Goal: Information Seeking & Learning: Learn about a topic

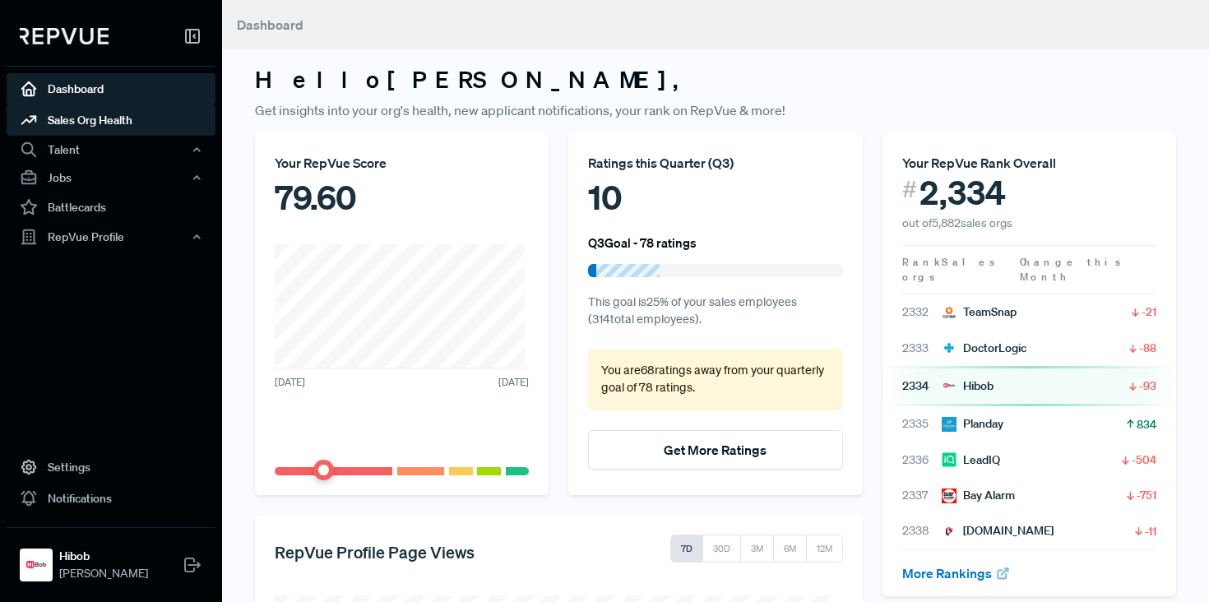
click at [69, 127] on link "Sales Org Health" at bounding box center [111, 119] width 209 height 31
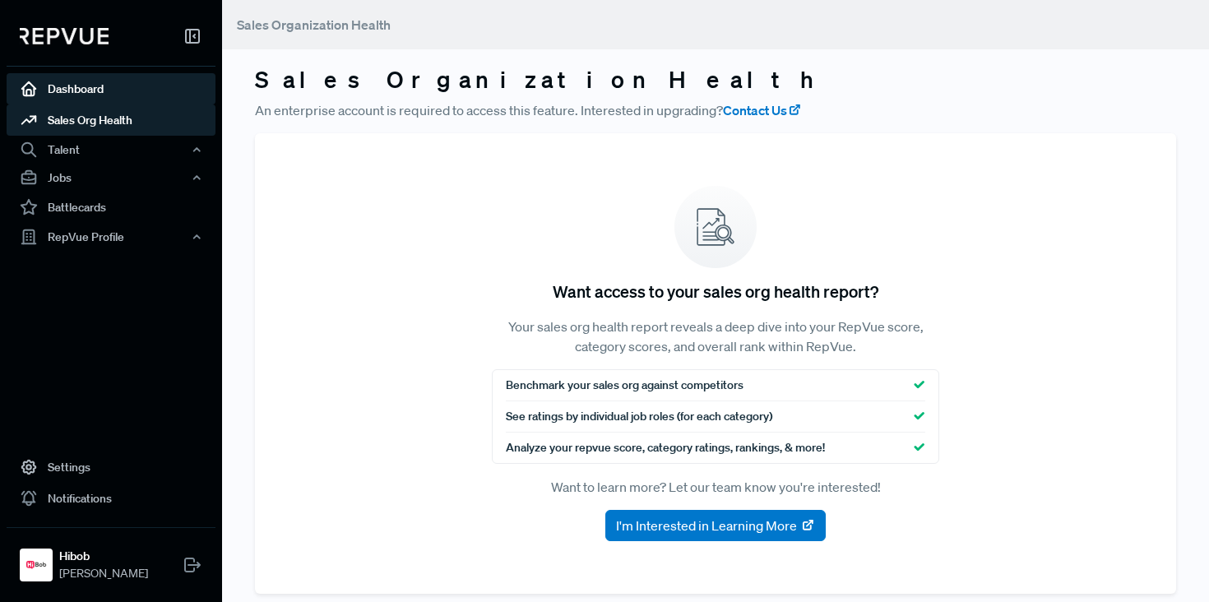
click at [65, 95] on link "Dashboard" at bounding box center [111, 88] width 209 height 31
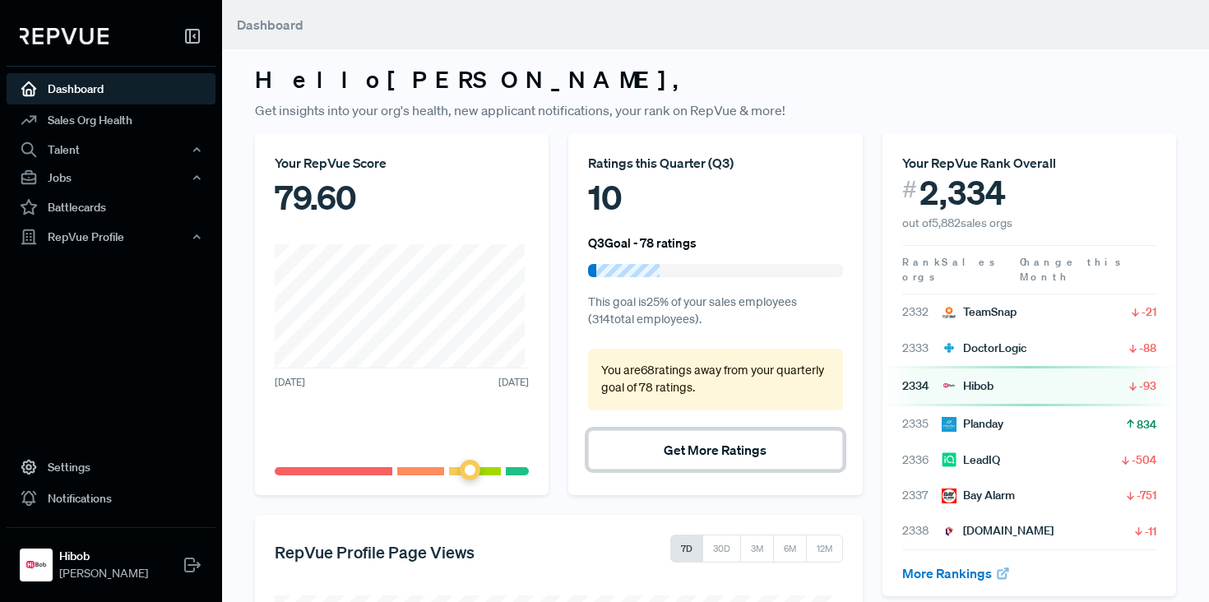
click at [658, 458] on button "Get More Ratings" at bounding box center [715, 449] width 254 height 39
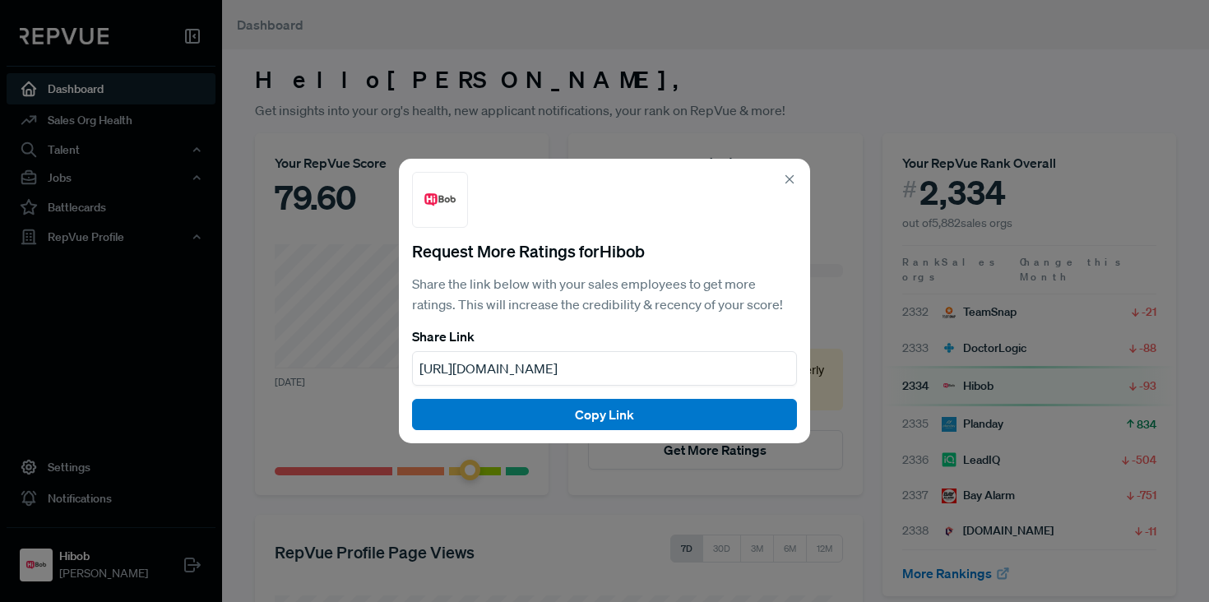
drag, startPoint x: 705, startPoint y: 496, endPoint x: 693, endPoint y: 499, distance: 12.8
click at [705, 497] on div "Request More Ratings for Hibob Share the link below with your sales employees t…" at bounding box center [604, 301] width 1209 height 602
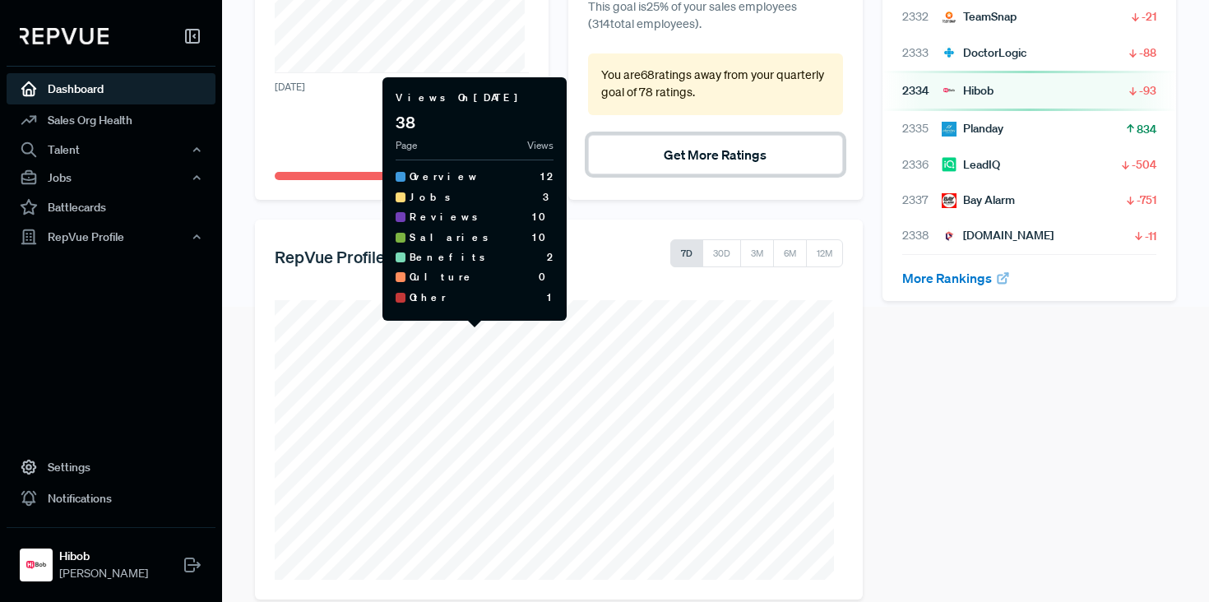
scroll to position [318, 0]
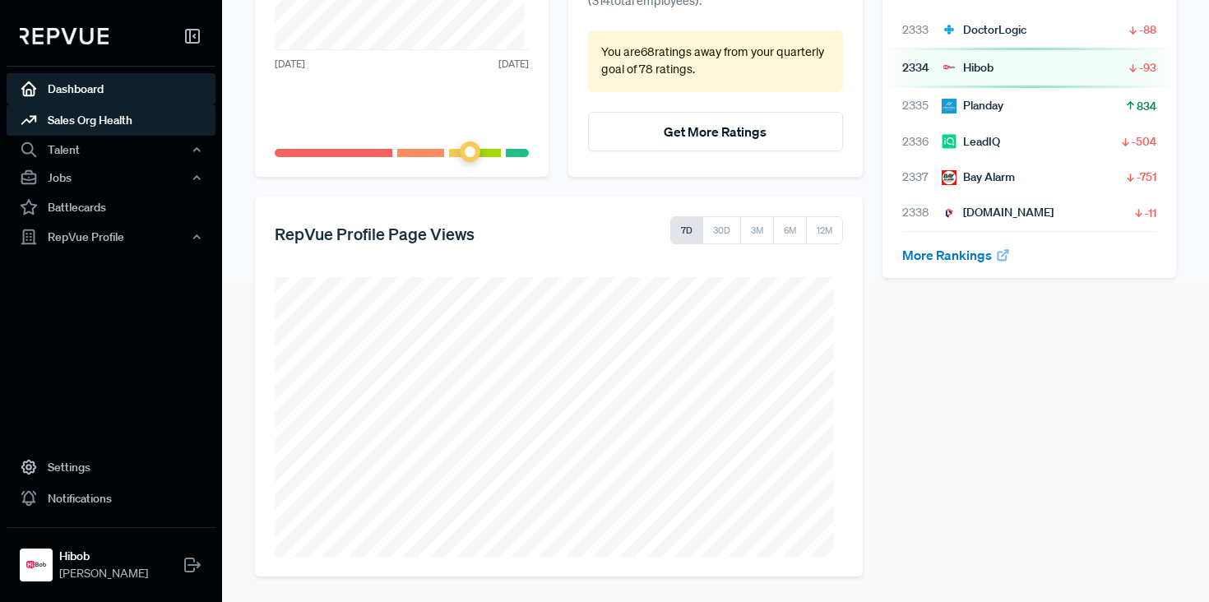
click at [106, 122] on link "Sales Org Health" at bounding box center [111, 119] width 209 height 31
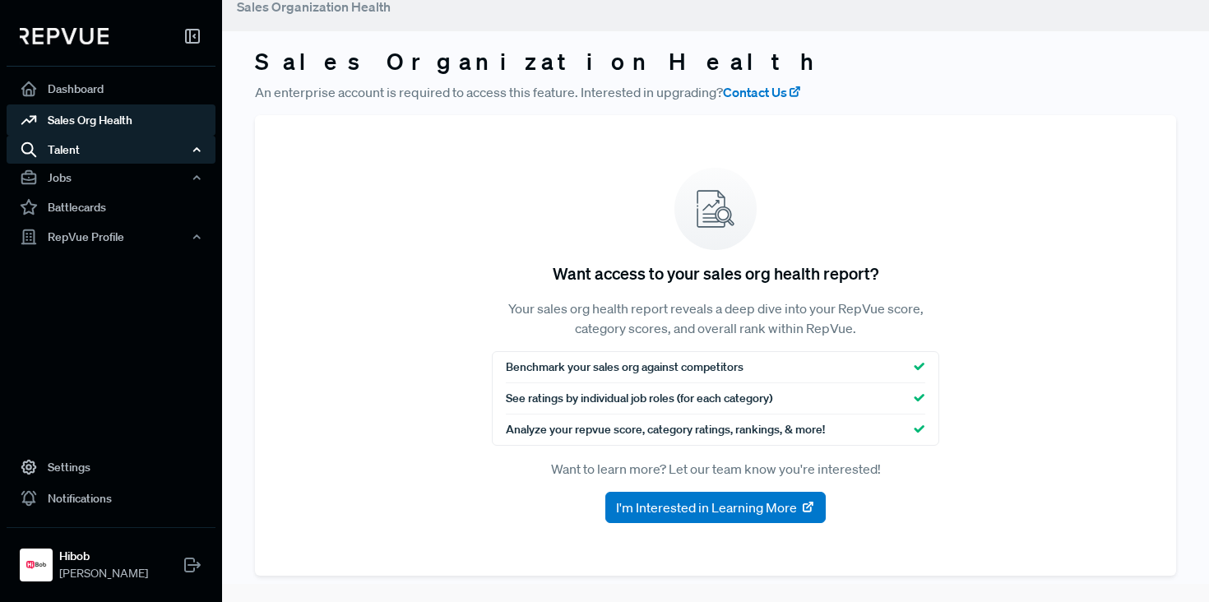
click at [77, 153] on div "Talent" at bounding box center [111, 150] width 209 height 28
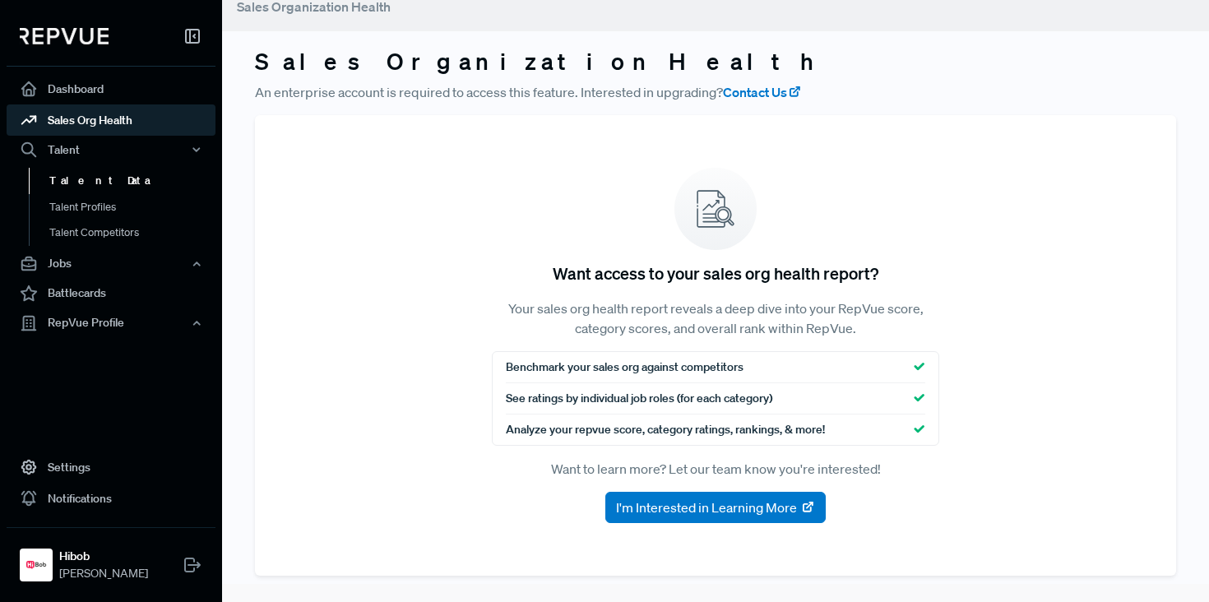
click at [83, 177] on link "Talent Data" at bounding box center [133, 181] width 209 height 26
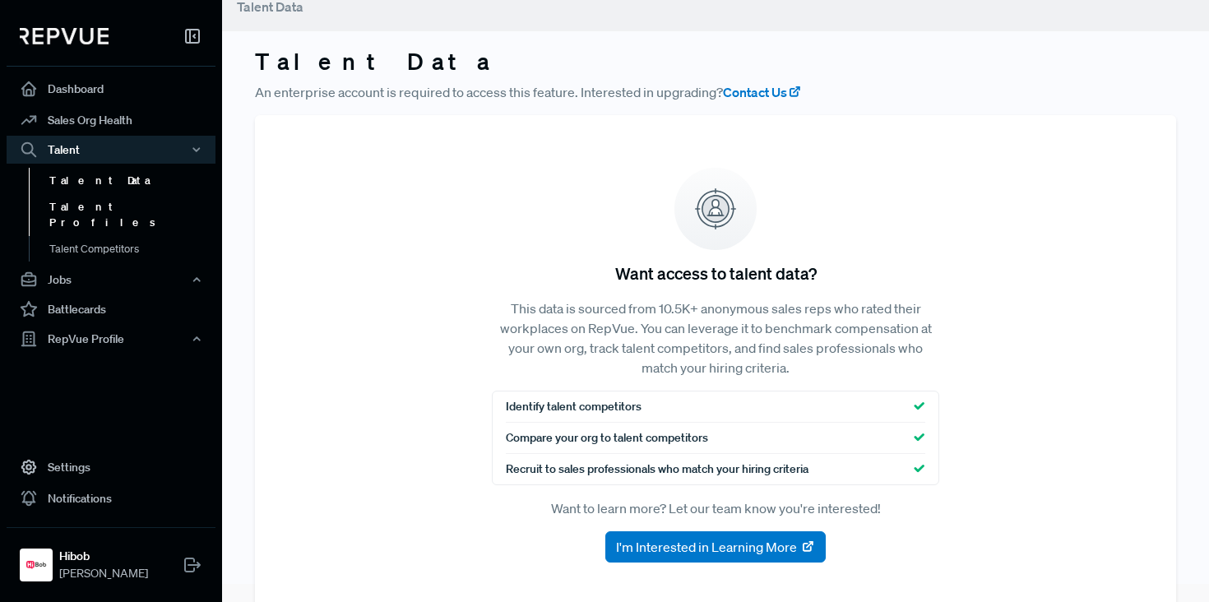
click at [83, 195] on link "Talent Profiles" at bounding box center [133, 215] width 209 height 42
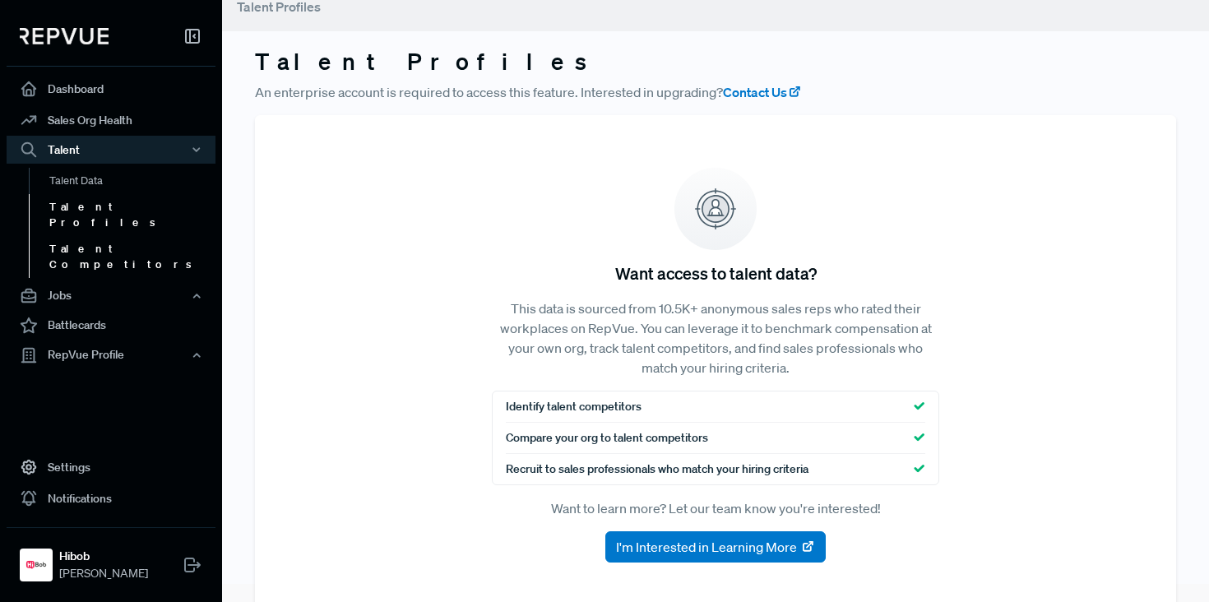
click at [86, 236] on link "Talent Competitors" at bounding box center [133, 257] width 209 height 42
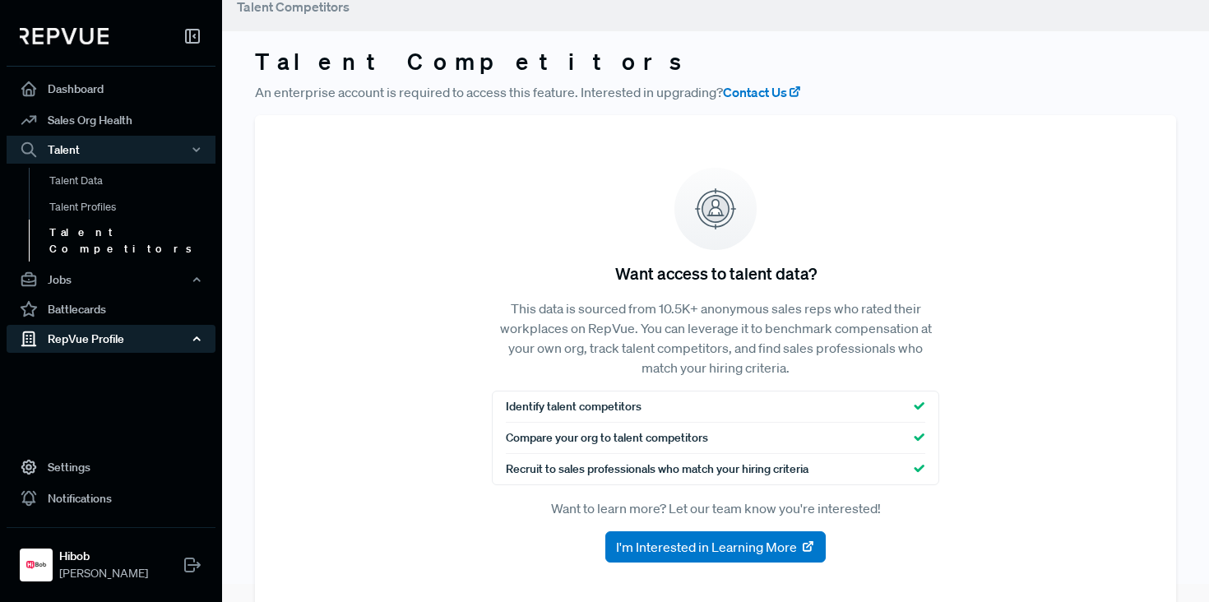
click at [90, 325] on div "RepVue Profile" at bounding box center [111, 339] width 209 height 28
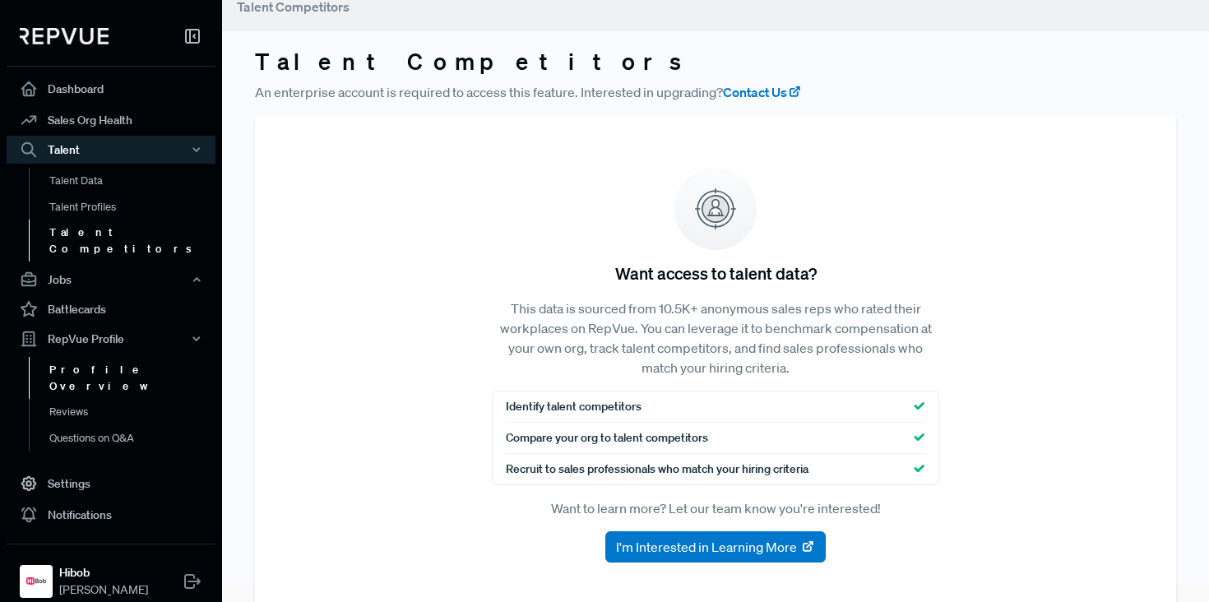
click at [94, 357] on link "Profile Overview" at bounding box center [133, 378] width 209 height 42
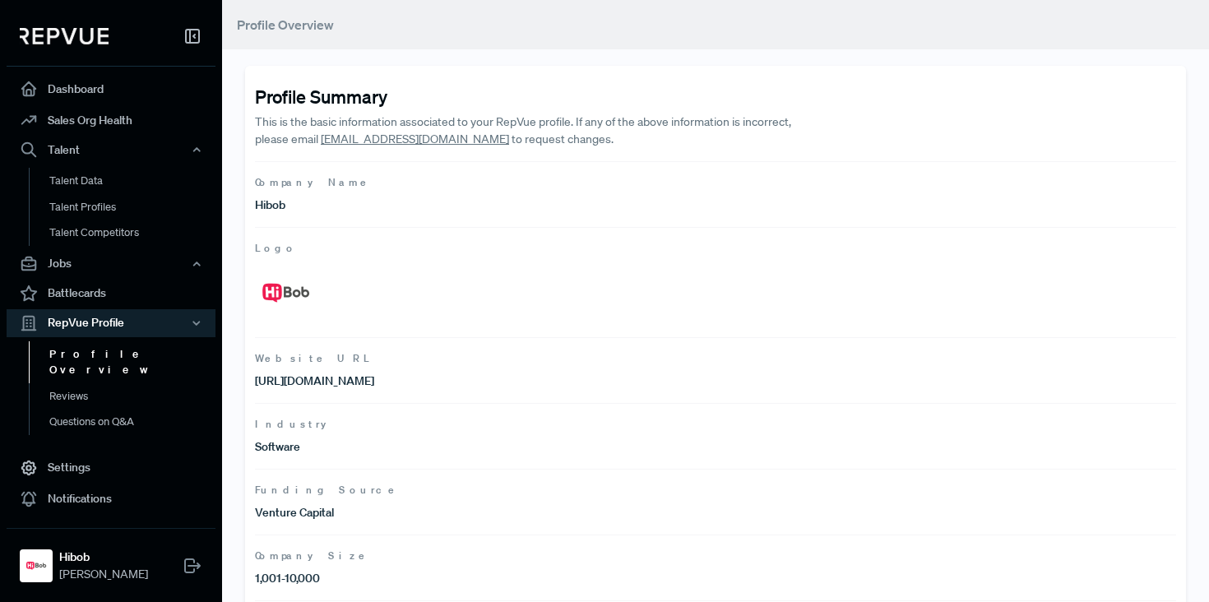
scroll to position [322, 0]
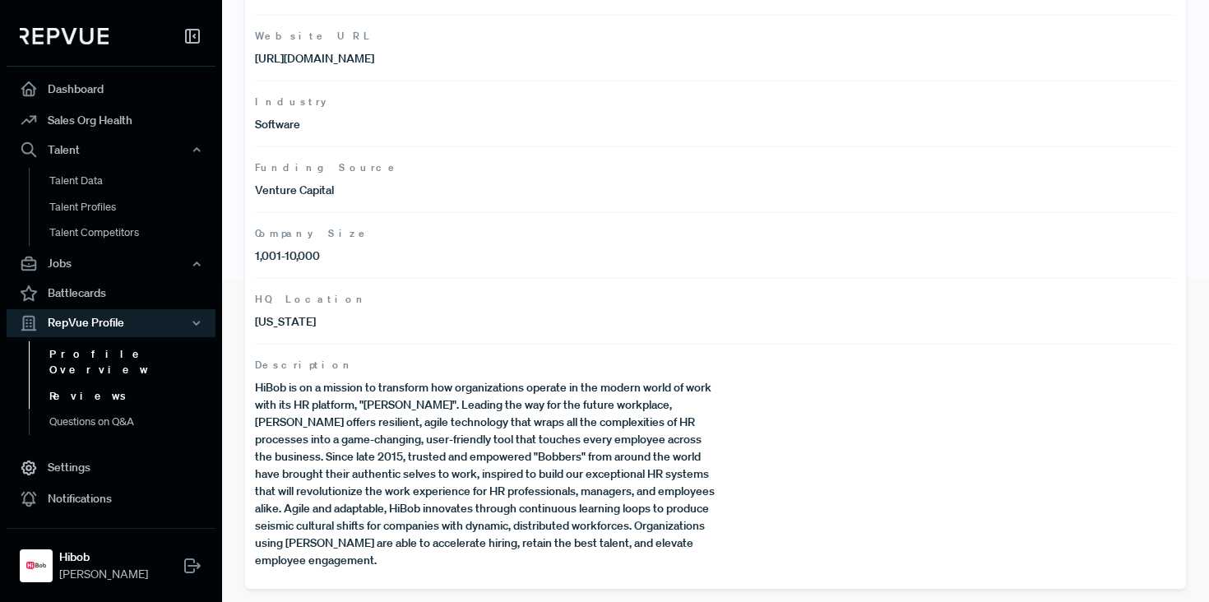
click at [78, 383] on link "Reviews" at bounding box center [133, 396] width 209 height 26
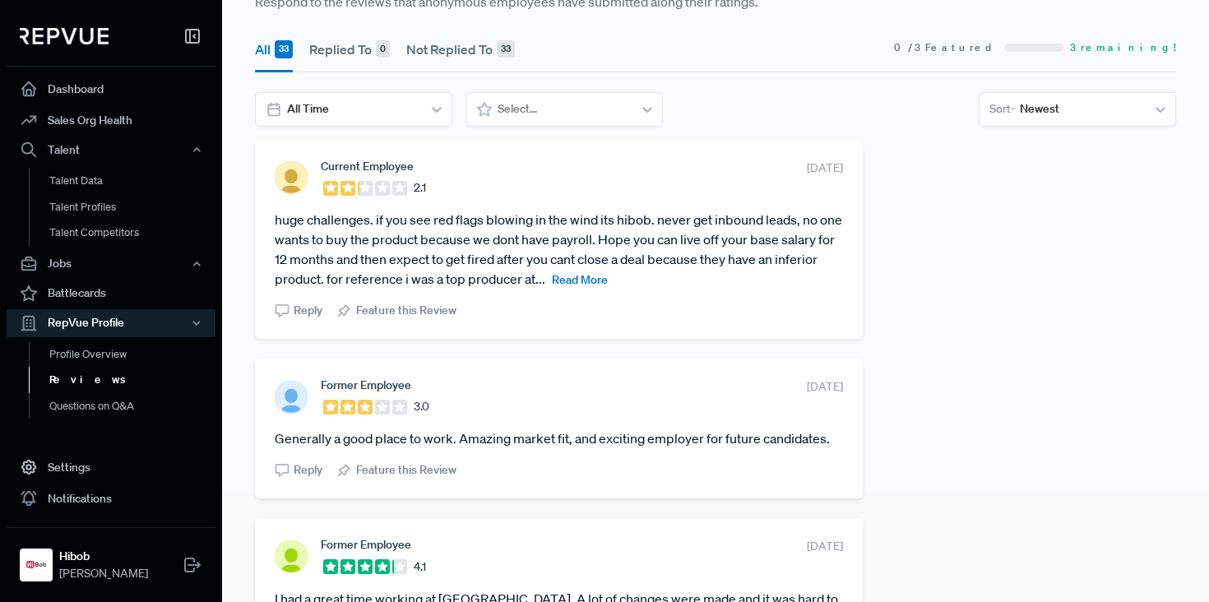
scroll to position [108, 0]
click at [608, 280] on span "Read More" at bounding box center [580, 280] width 56 height 15
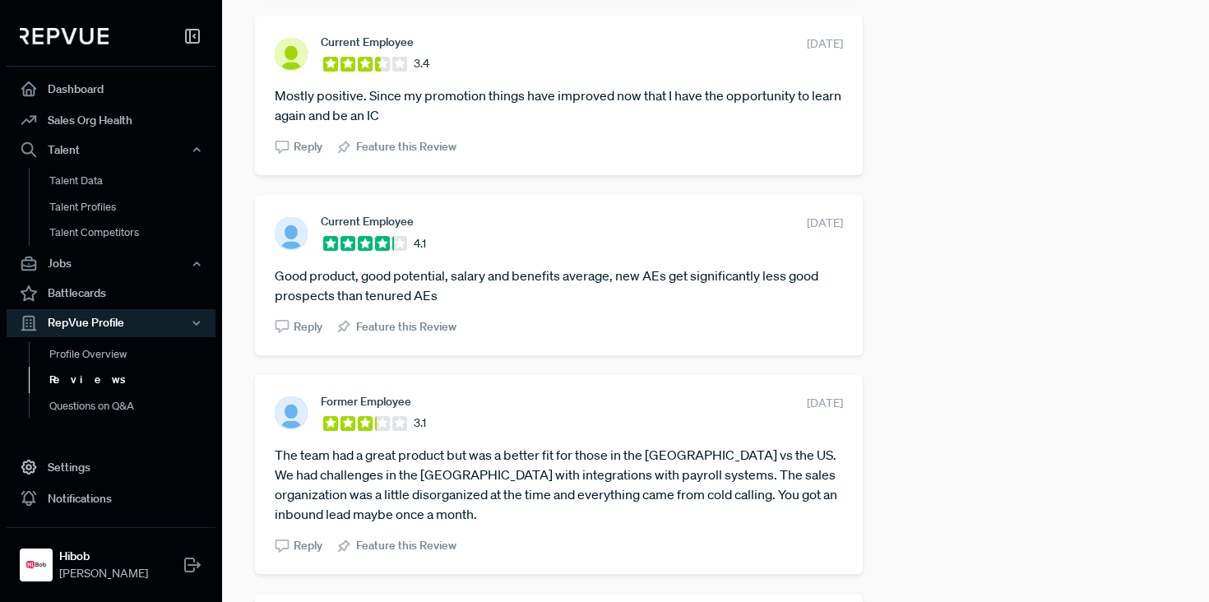
scroll to position [912, 0]
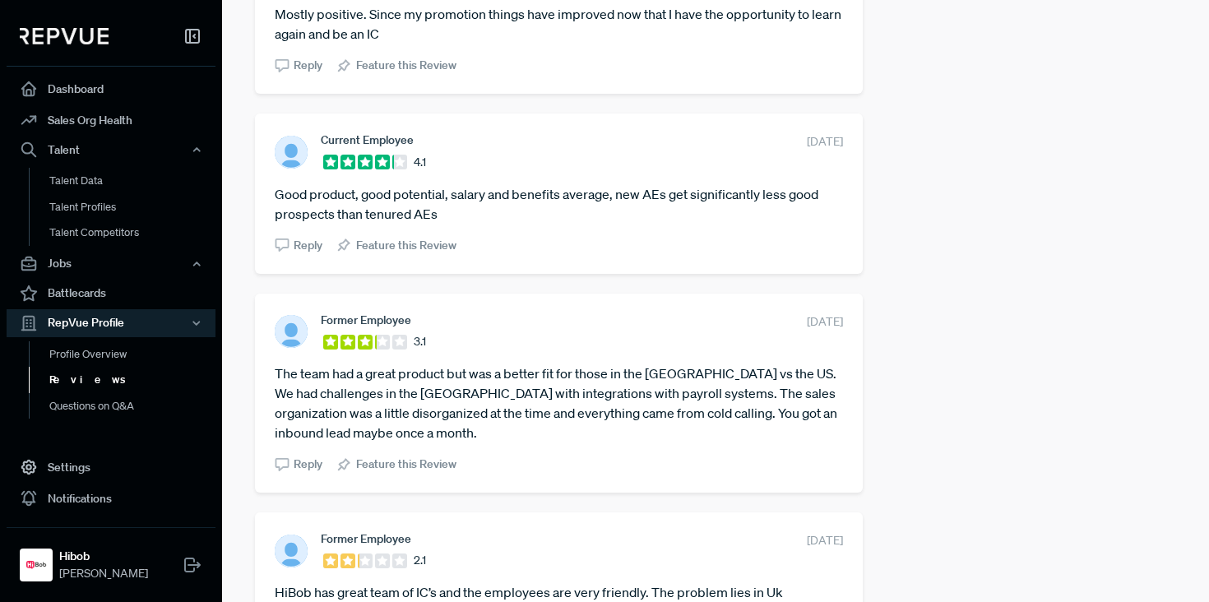
drag, startPoint x: 438, startPoint y: 384, endPoint x: 491, endPoint y: 393, distance: 53.4
click at [490, 393] on article "The team had a great product but was a better fit for those in the [GEOGRAPHIC_…" at bounding box center [559, 402] width 568 height 79
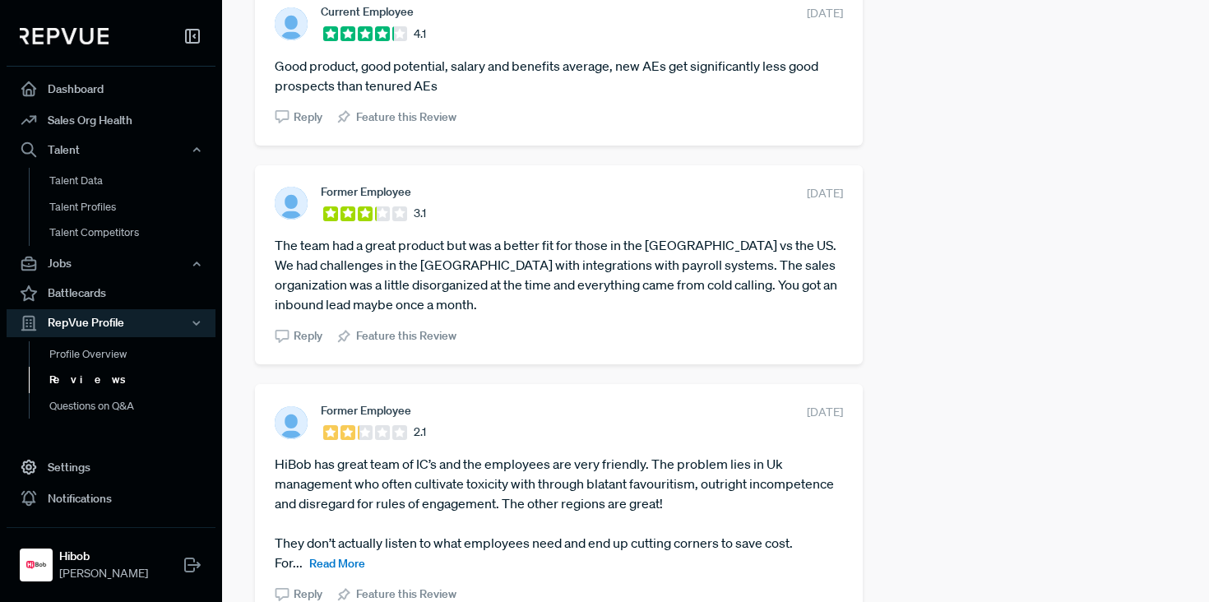
scroll to position [1061, 0]
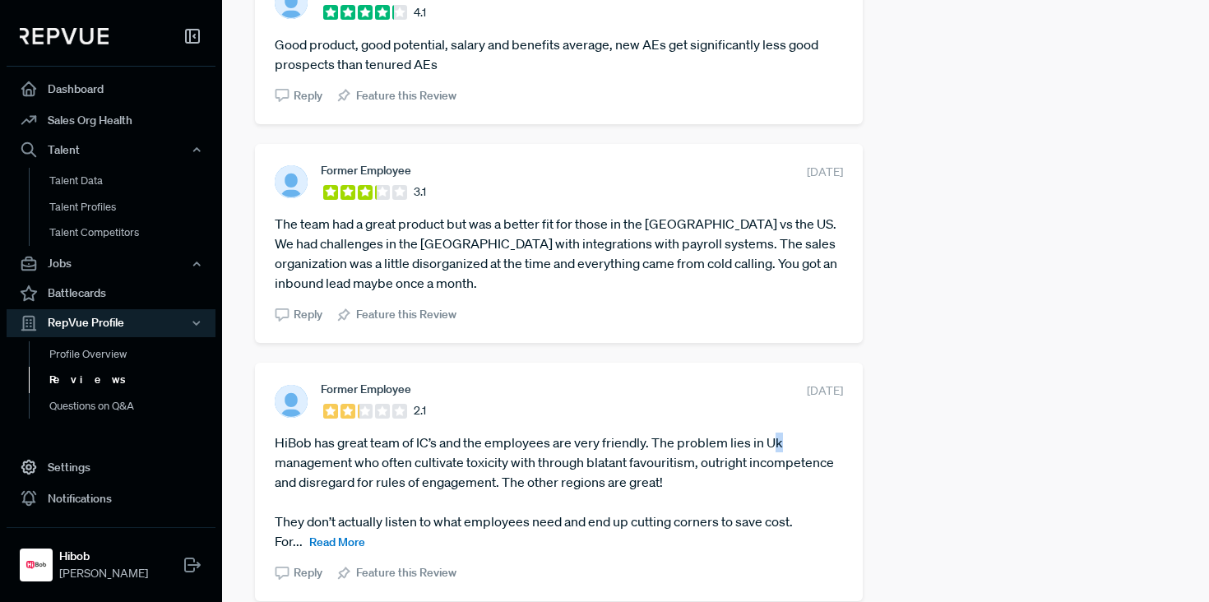
click at [779, 442] on article "HiBob has great team of IC’s and the employees are very friendly. The problem l…" at bounding box center [559, 491] width 568 height 118
click at [774, 442] on article "HiBob has great team of IC’s and the employees are very friendly. The problem l…" at bounding box center [559, 491] width 568 height 118
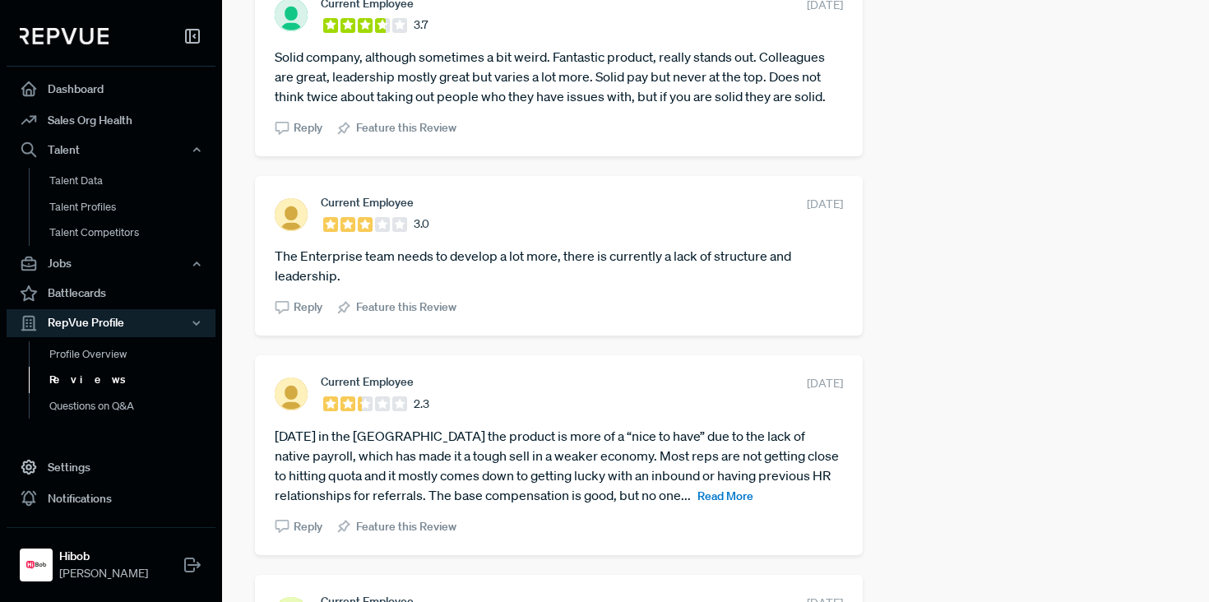
scroll to position [2199, 0]
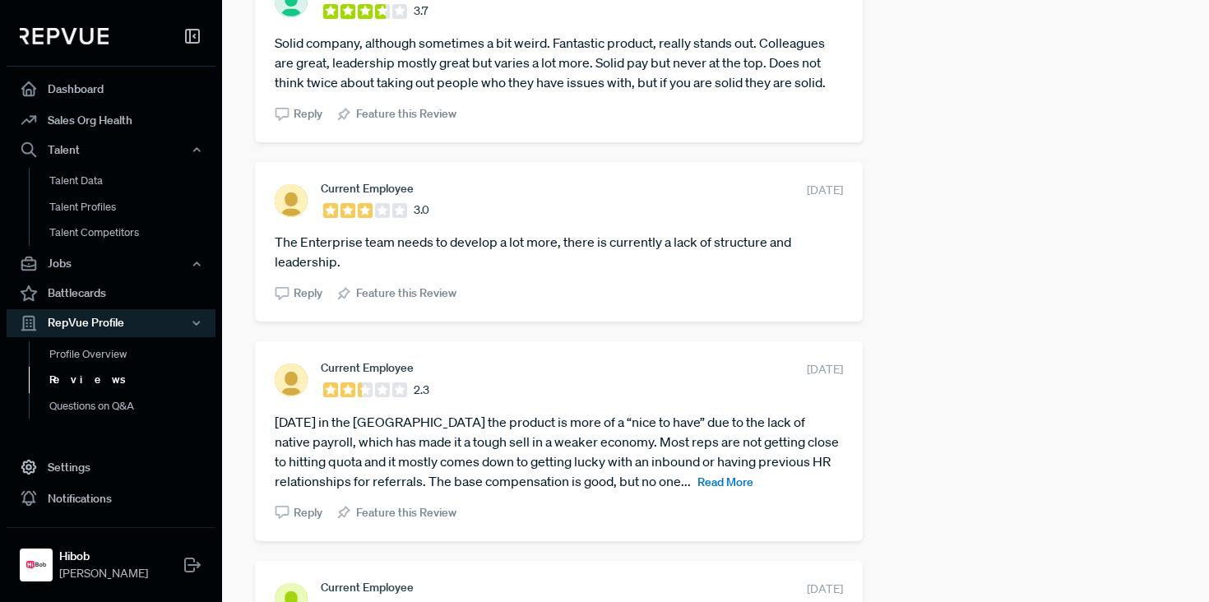
click at [697, 479] on span "Read More" at bounding box center [725, 481] width 56 height 15
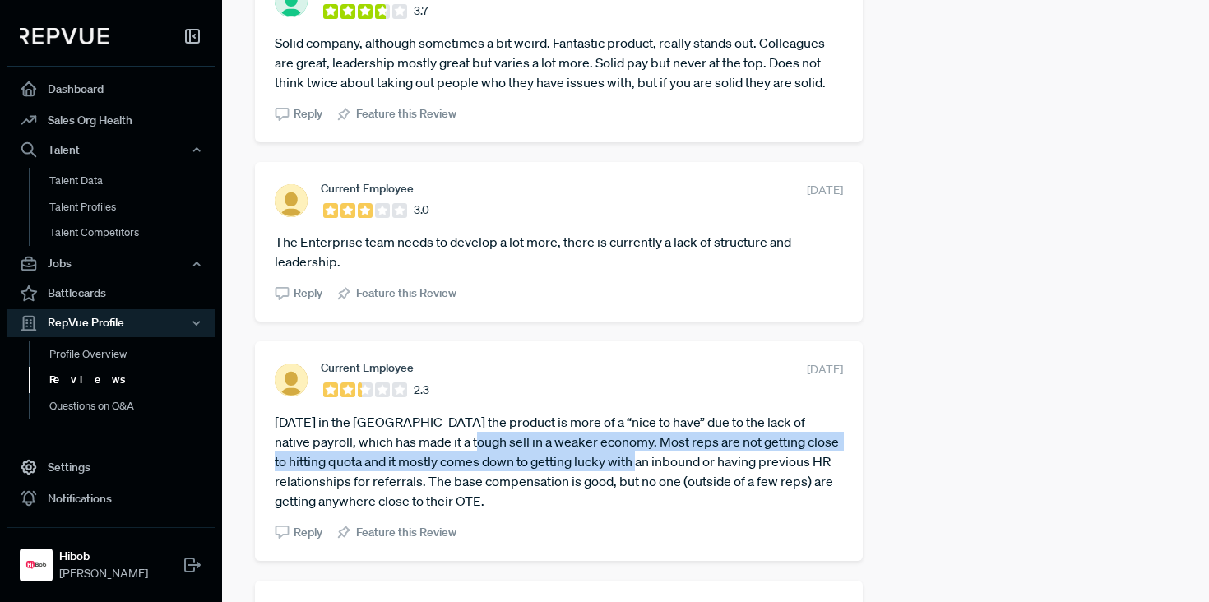
drag, startPoint x: 600, startPoint y: 452, endPoint x: 610, endPoint y: 456, distance: 10.4
click at [610, 456] on article "[DATE] in the [GEOGRAPHIC_DATA] the product is more of a “nice to have” due to …" at bounding box center [559, 461] width 568 height 99
click at [609, 456] on article "[DATE] in the [GEOGRAPHIC_DATA] the product is more of a “nice to have” due to …" at bounding box center [559, 461] width 568 height 99
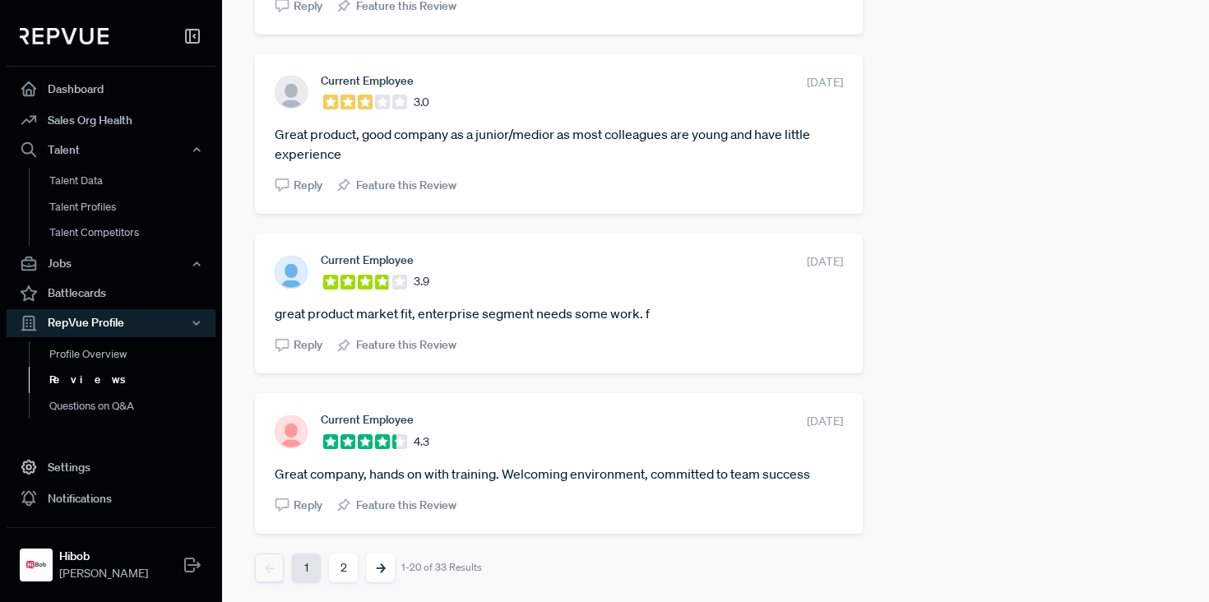
scroll to position [3483, 0]
click at [331, 567] on button "2" at bounding box center [343, 567] width 29 height 29
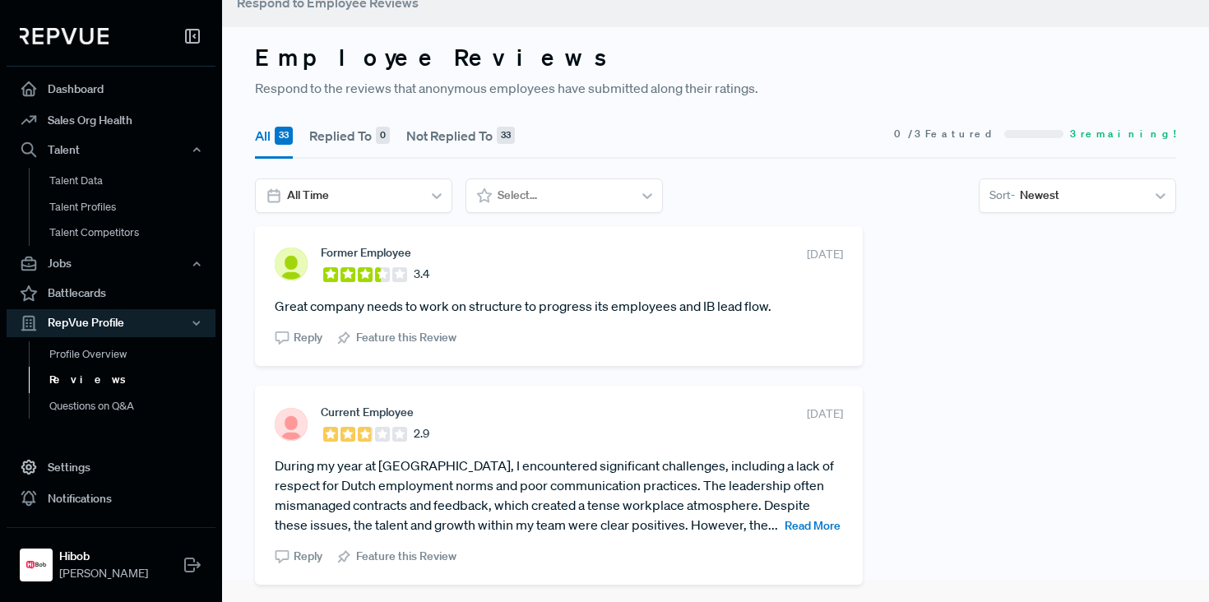
scroll to position [22, 0]
click at [784, 533] on span "Read More" at bounding box center [812, 525] width 56 height 15
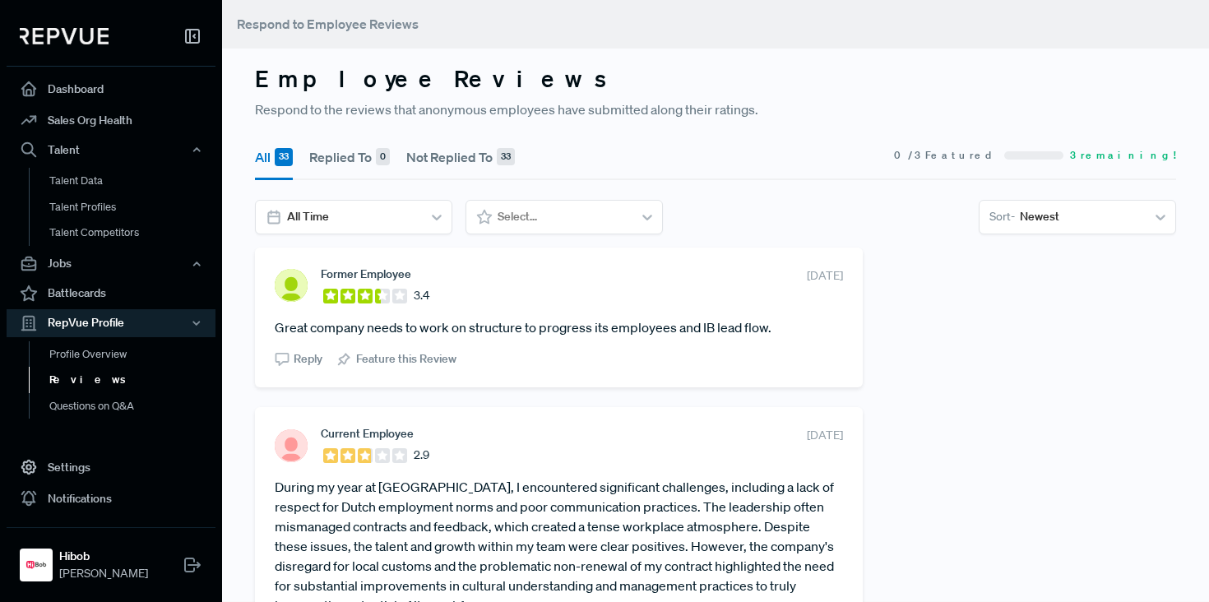
scroll to position [0, 0]
click at [106, 98] on link "Dashboard" at bounding box center [111, 88] width 209 height 31
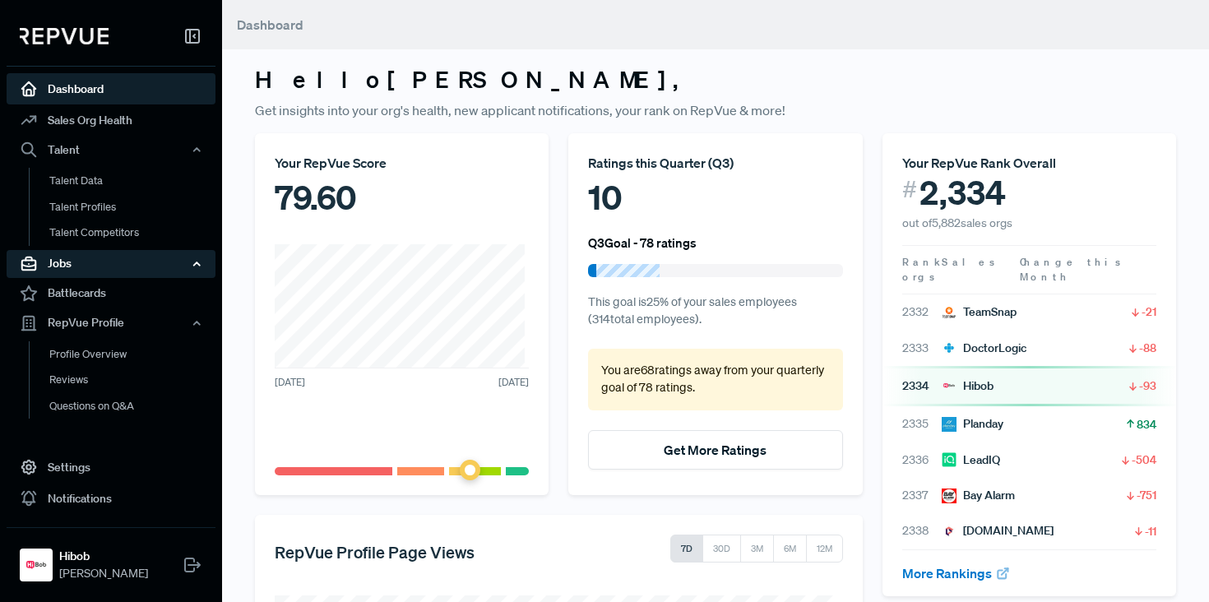
click at [99, 276] on div "Jobs" at bounding box center [111, 264] width 209 height 28
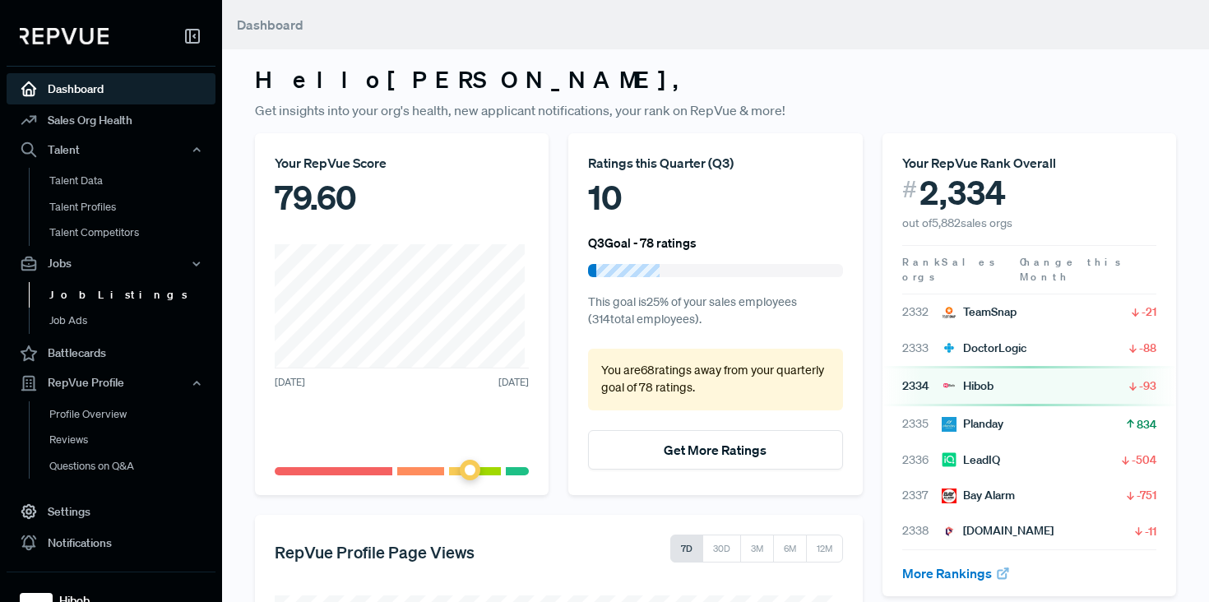
click at [104, 289] on link "Job Listings" at bounding box center [133, 295] width 209 height 26
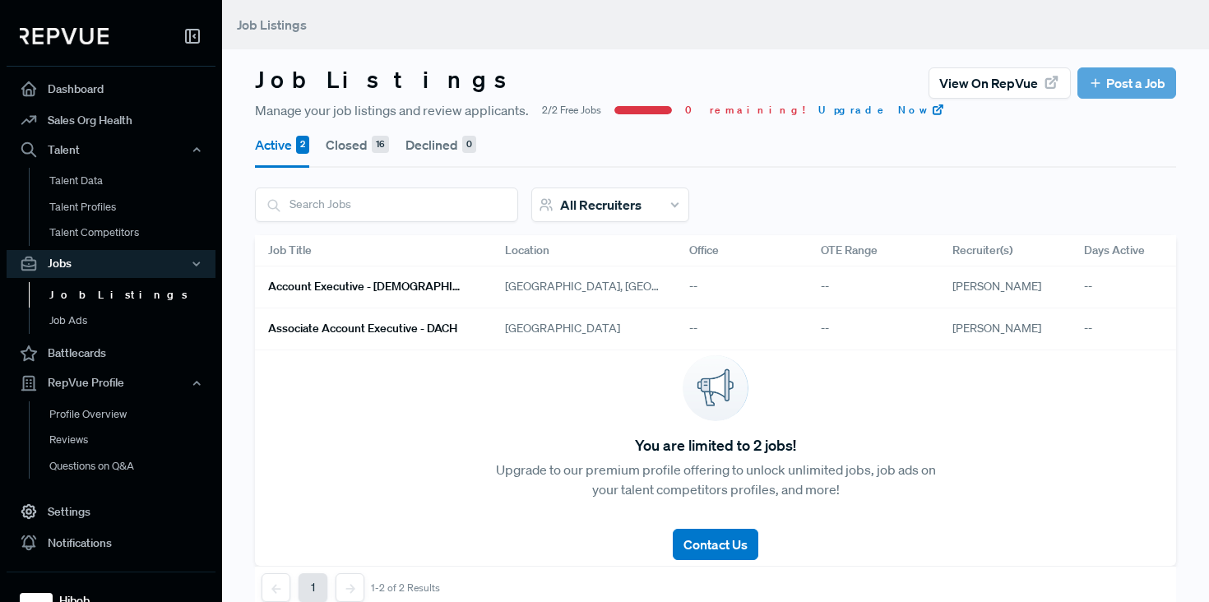
scroll to position [3, 0]
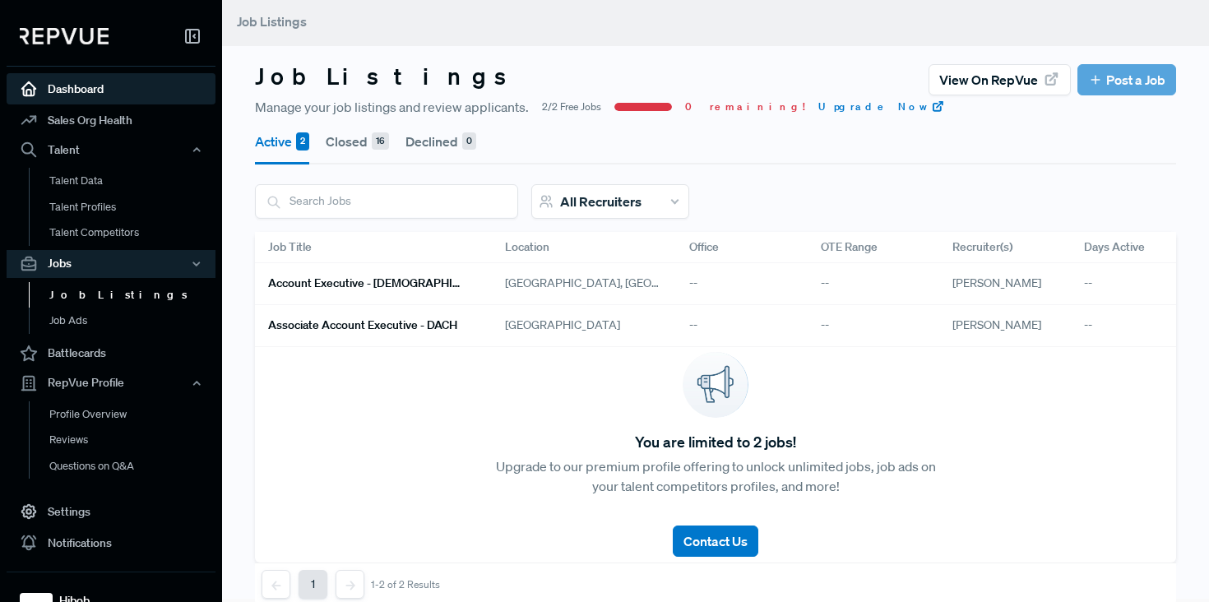
click at [62, 87] on link "Dashboard" at bounding box center [111, 88] width 209 height 31
